Goal: Information Seeking & Learning: Learn about a topic

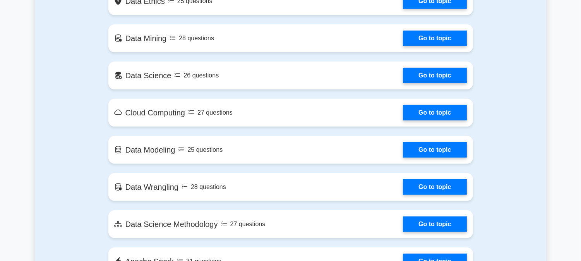
scroll to position [852, 0]
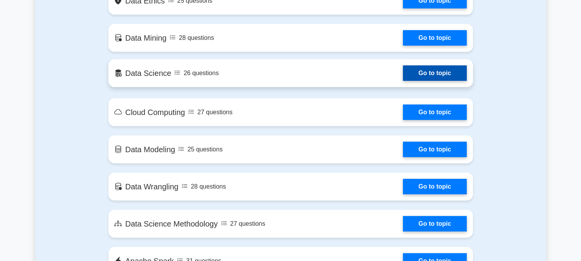
click at [420, 78] on link "Go to topic" at bounding box center [434, 72] width 63 height 15
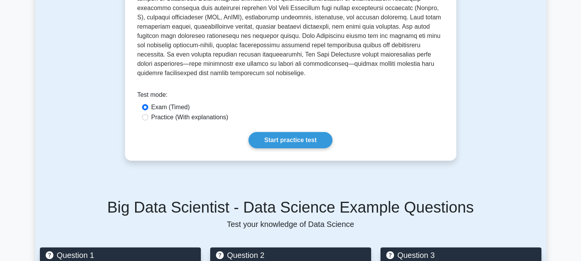
scroll to position [280, 0]
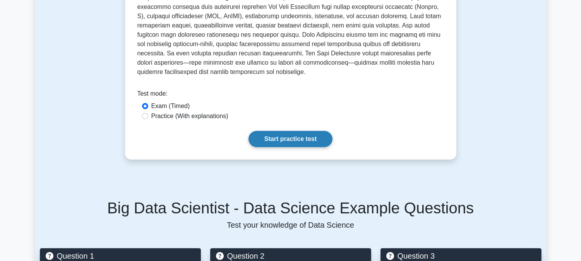
click at [291, 136] on link "Start practice test" at bounding box center [290, 139] width 84 height 16
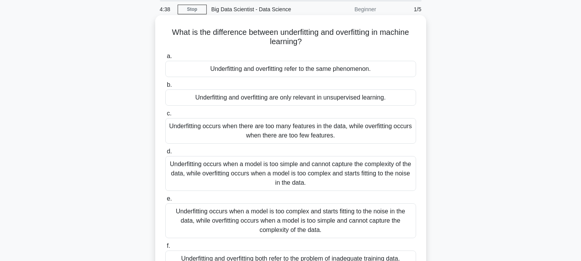
scroll to position [29, 0]
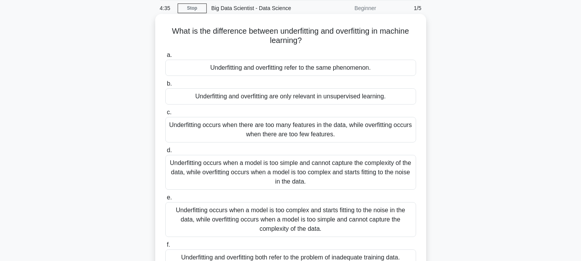
click at [327, 180] on div "Underfitting occurs when a model is too simple and cannot capture the complexit…" at bounding box center [290, 172] width 251 height 35
click at [165, 153] on input "d. Underfitting occurs when a model is too simple and cannot capture the comple…" at bounding box center [165, 150] width 0 height 5
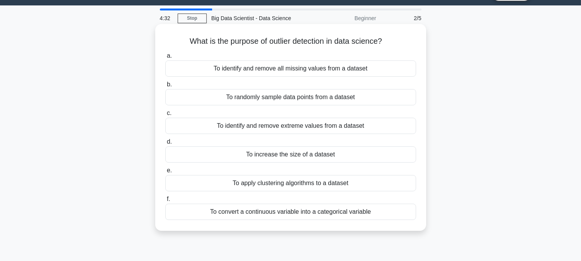
scroll to position [20, 0]
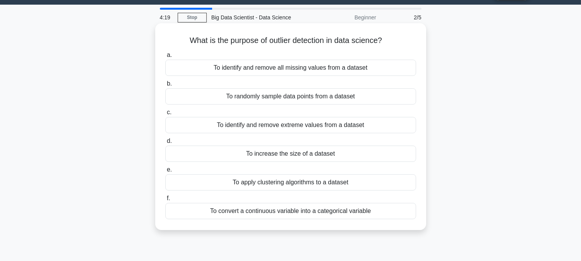
click at [366, 123] on div "To identify and remove extreme values from a dataset" at bounding box center [290, 125] width 251 height 16
click at [165, 115] on input "c. To identify and remove extreme values from a dataset" at bounding box center [165, 112] width 0 height 5
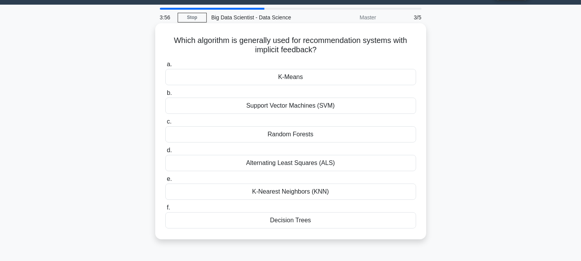
click at [326, 137] on div "Random Forests" at bounding box center [290, 134] width 251 height 16
click at [165, 124] on input "c. Random Forests" at bounding box center [165, 121] width 0 height 5
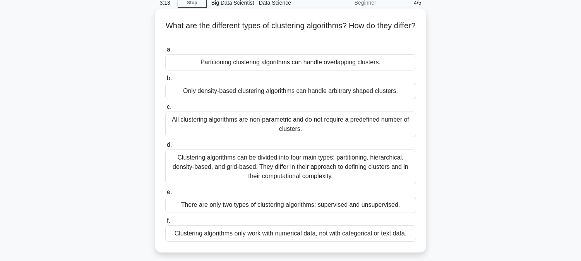
scroll to position [33, 0]
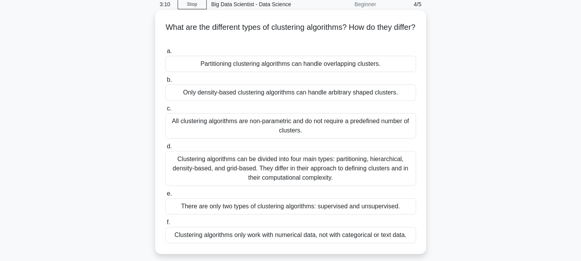
click at [396, 169] on div "Clustering algorithms can be divided into four main types: partitioning, hierar…" at bounding box center [290, 168] width 251 height 35
click at [165, 149] on input "d. Clustering algorithms can be divided into four main types: partitioning, hie…" at bounding box center [165, 146] width 0 height 5
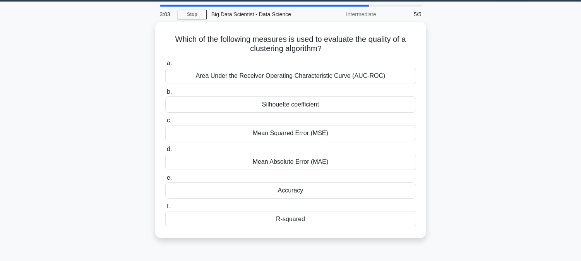
scroll to position [26, 0]
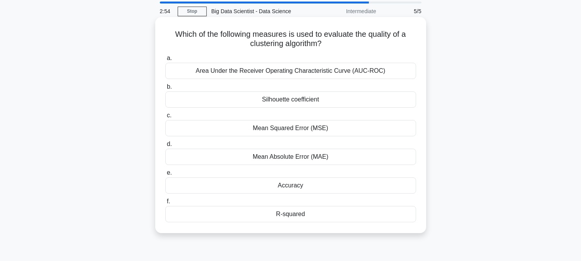
click at [345, 127] on div "Mean Squared Error (MSE)" at bounding box center [290, 128] width 251 height 16
click at [165, 118] on input "c. Mean Squared Error (MSE)" at bounding box center [165, 115] width 0 height 5
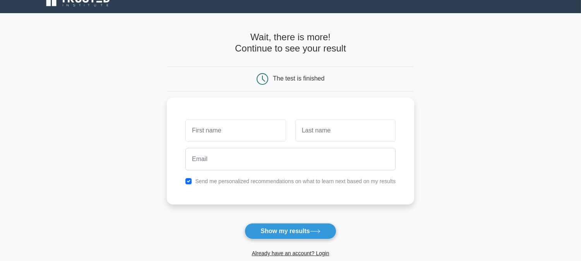
scroll to position [13, 0]
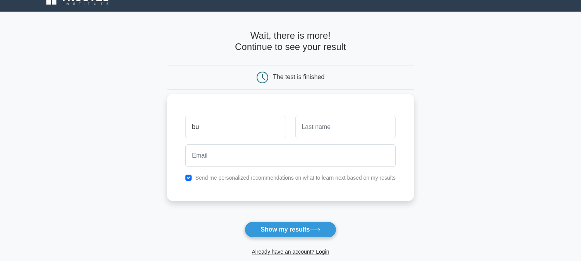
click at [249, 135] on input "bu" at bounding box center [235, 127] width 100 height 22
type input "b"
type input "bushra"
click at [326, 126] on input "text" at bounding box center [345, 127] width 100 height 22
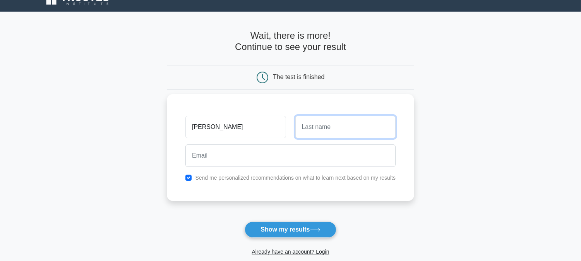
type input "Fatima"
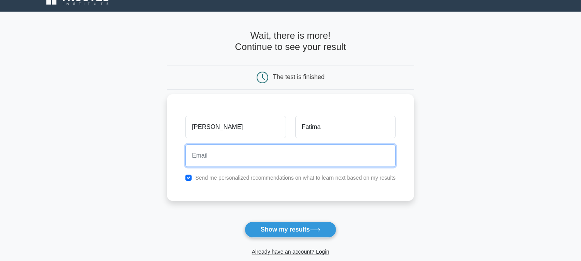
click at [292, 150] on input "email" at bounding box center [290, 155] width 210 height 22
type input "bush3chattha@gmail.com"
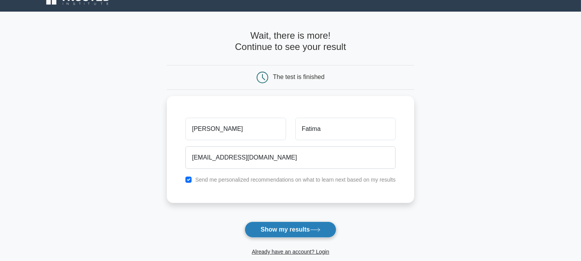
click at [282, 229] on button "Show my results" at bounding box center [289, 229] width 91 height 16
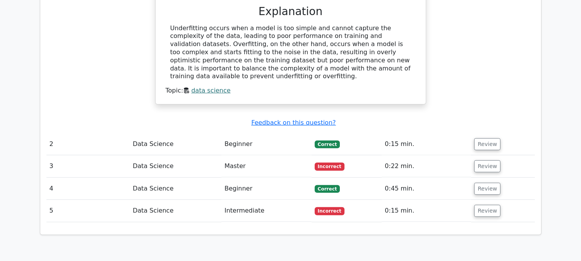
scroll to position [869, 0]
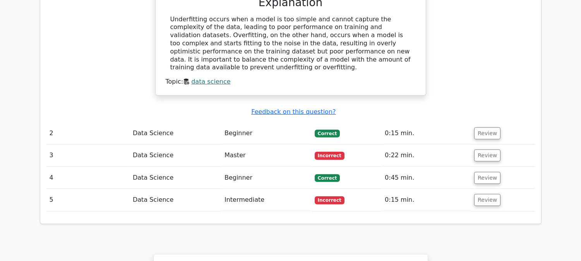
click at [141, 144] on td "Data Science" at bounding box center [176, 155] width 92 height 22
click at [493, 149] on button "Review" at bounding box center [487, 155] width 26 height 12
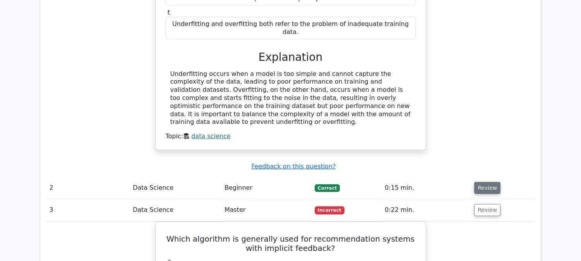
scroll to position [812, 0]
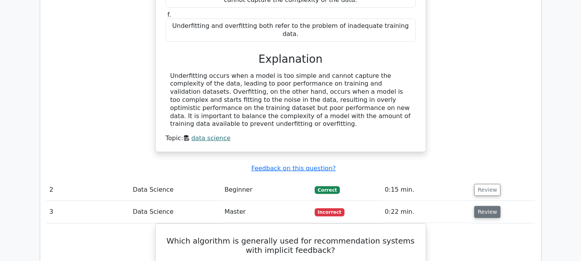
click at [485, 206] on button "Review" at bounding box center [487, 212] width 26 height 12
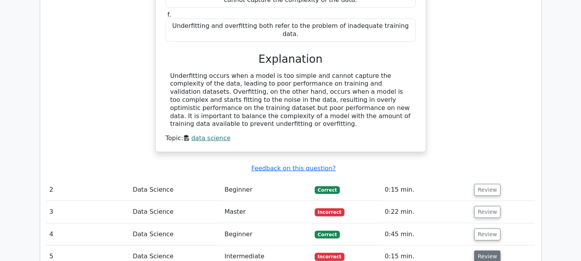
click at [481, 250] on button "Review" at bounding box center [487, 256] width 26 height 12
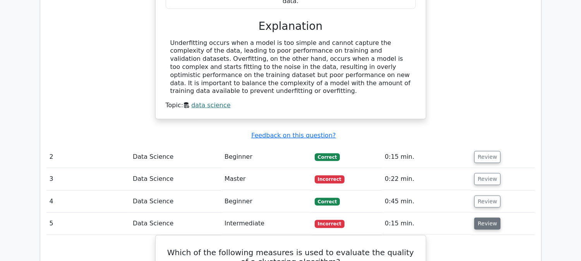
scroll to position [839, 0]
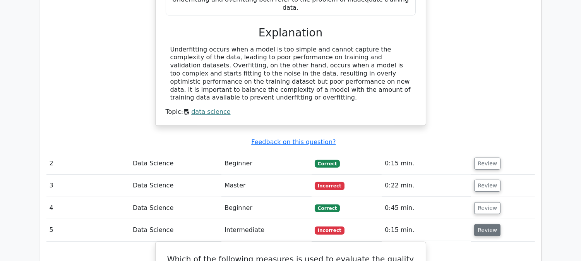
click at [489, 224] on button "Review" at bounding box center [487, 230] width 26 height 12
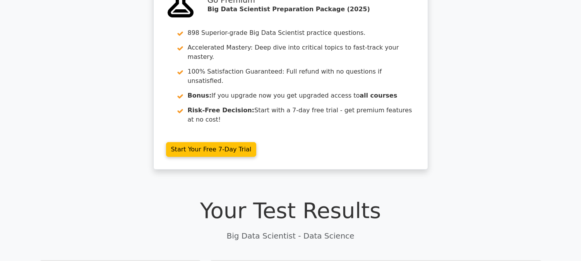
scroll to position [0, 0]
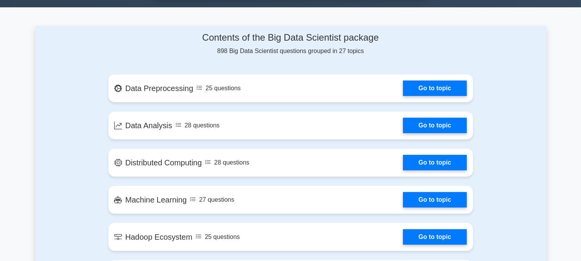
scroll to position [480, 0]
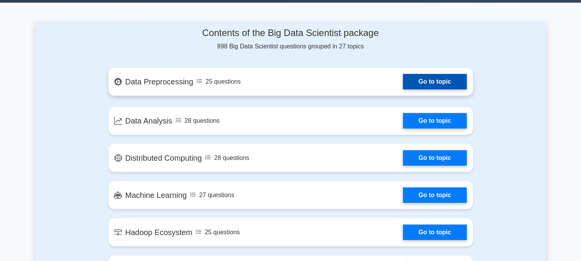
click at [422, 83] on link "Go to topic" at bounding box center [434, 81] width 63 height 15
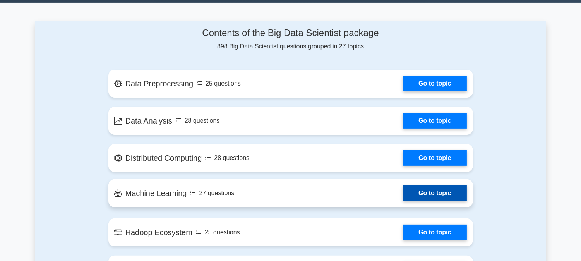
click at [443, 190] on link "Go to topic" at bounding box center [434, 192] width 63 height 15
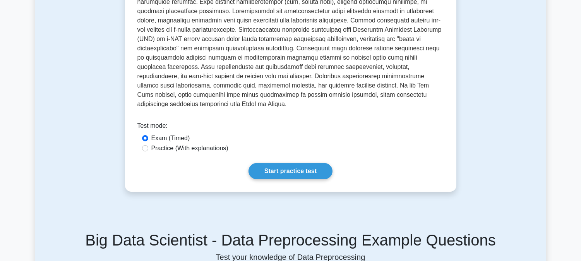
scroll to position [231, 0]
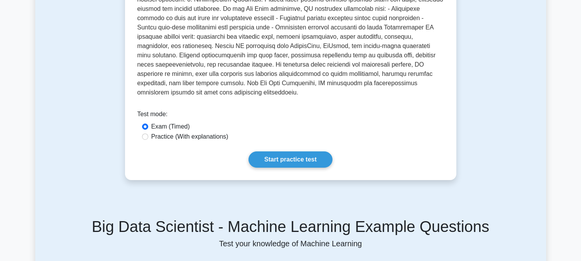
scroll to position [220, 0]
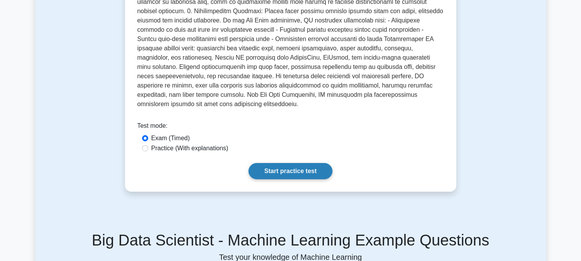
click at [292, 163] on link "Start practice test" at bounding box center [290, 171] width 84 height 16
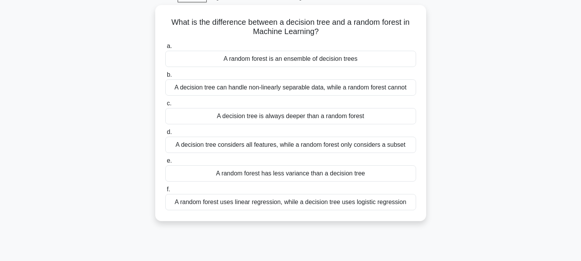
scroll to position [43, 0]
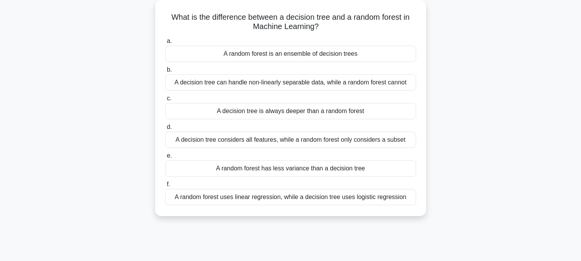
click at [391, 143] on div "A decision tree considers all features, while a random forest only considers a …" at bounding box center [290, 140] width 251 height 16
click at [165, 130] on input "d. A decision tree considers all features, while a random forest only considers…" at bounding box center [165, 127] width 0 height 5
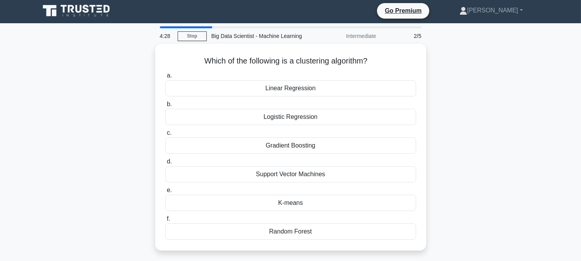
scroll to position [0, 0]
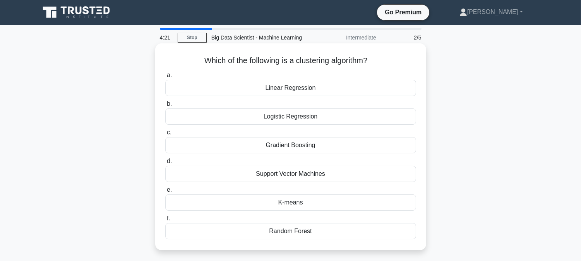
click at [343, 198] on div "K-means" at bounding box center [290, 202] width 251 height 16
click at [165, 192] on input "e. K-means" at bounding box center [165, 189] width 0 height 5
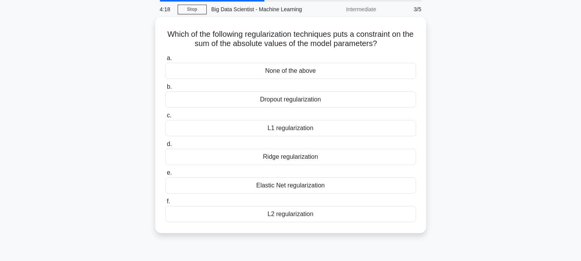
scroll to position [30, 0]
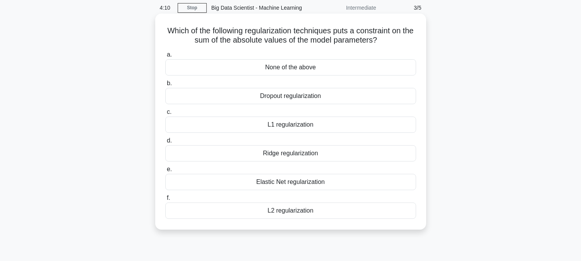
click at [380, 125] on div "L1 regularization" at bounding box center [290, 124] width 251 height 16
click at [165, 115] on input "c. L1 regularization" at bounding box center [165, 111] width 0 height 5
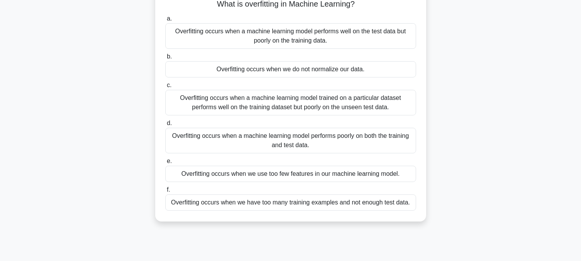
scroll to position [60, 0]
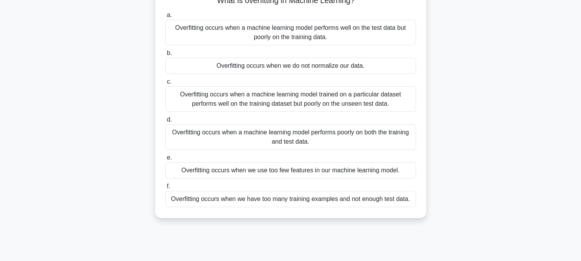
click at [398, 102] on div "Overfitting occurs when a machine learning model trained on a particular datase…" at bounding box center [290, 99] width 251 height 26
click at [165, 84] on input "c. Overfitting occurs when a machine learning model trained on a particular dat…" at bounding box center [165, 81] width 0 height 5
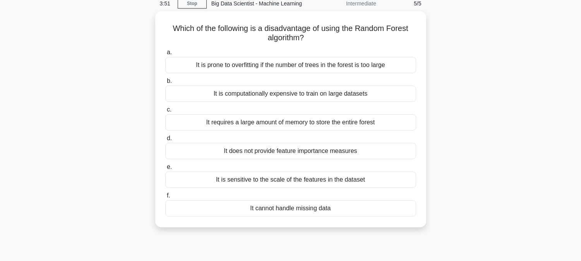
scroll to position [37, 0]
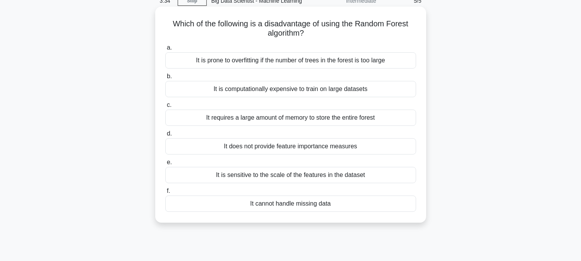
click at [360, 94] on div "It is computationally expensive to train on large datasets" at bounding box center [290, 89] width 251 height 16
click at [165, 79] on input "b. It is computationally expensive to train on large datasets" at bounding box center [165, 76] width 0 height 5
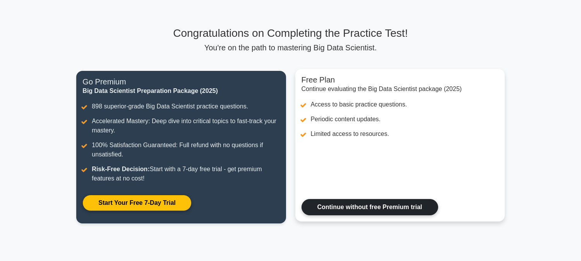
scroll to position [40, 0]
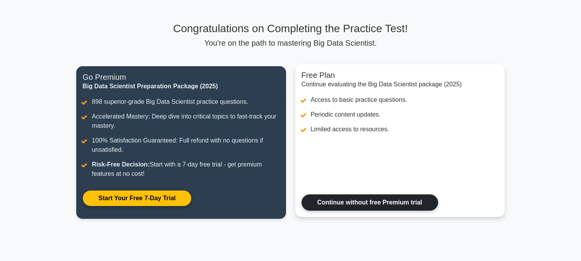
click at [374, 198] on link "Continue without free Premium trial" at bounding box center [369, 202] width 137 height 16
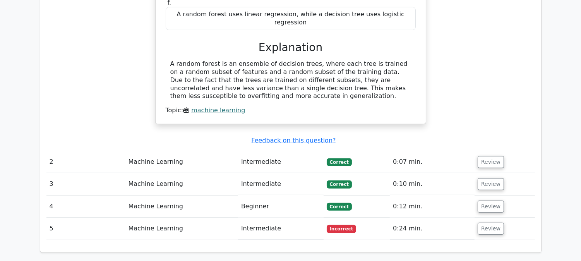
scroll to position [802, 0]
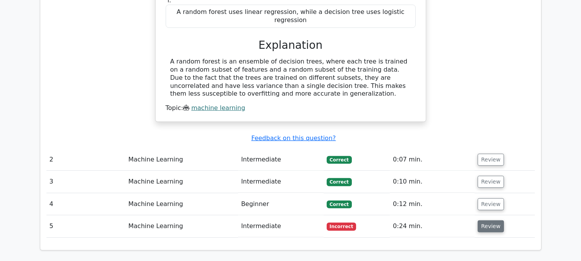
click at [485, 220] on button "Review" at bounding box center [490, 226] width 26 height 12
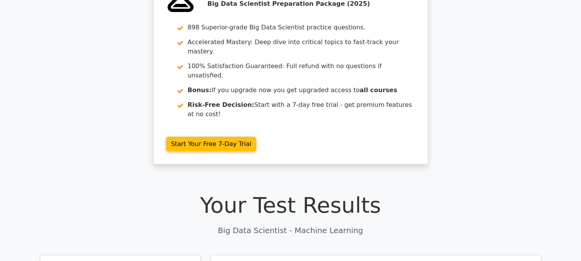
scroll to position [0, 0]
